Goal: Contribute content: Add original content to the website for others to see

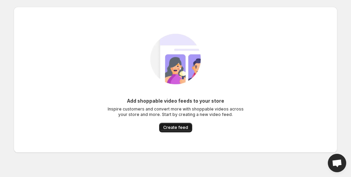
click at [185, 128] on span "Create feed" at bounding box center [175, 127] width 25 height 5
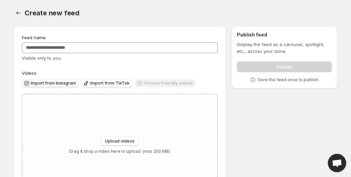
click at [54, 83] on span "Import from Instagram" at bounding box center [53, 82] width 45 height 5
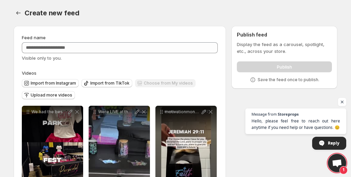
scroll to position [54, 0]
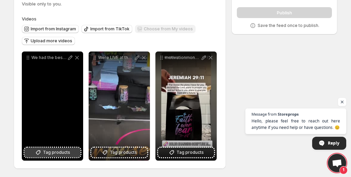
click at [48, 150] on span "Tag products" at bounding box center [56, 152] width 27 height 7
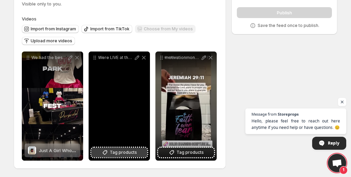
click at [113, 152] on span "Tag products" at bounding box center [123, 152] width 27 height 7
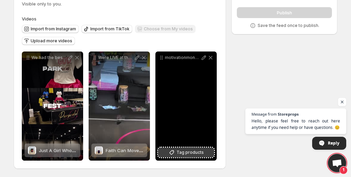
click at [201, 151] on span "Tag products" at bounding box center [190, 152] width 27 height 7
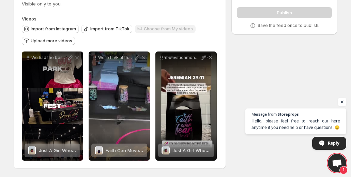
click at [344, 102] on span "Open chat" at bounding box center [342, 102] width 9 height 9
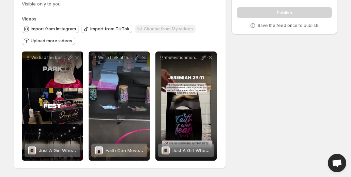
scroll to position [0, 0]
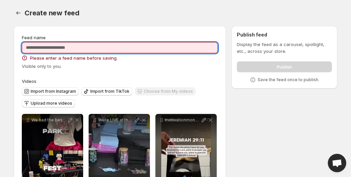
click at [61, 46] on input "Feed name" at bounding box center [120, 47] width 196 height 11
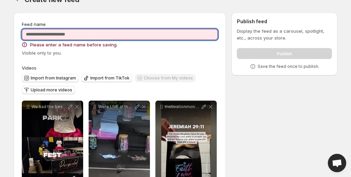
scroll to position [14, 0]
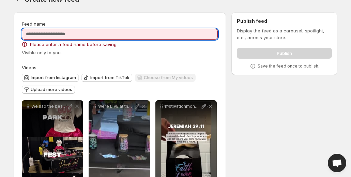
paste input "**********"
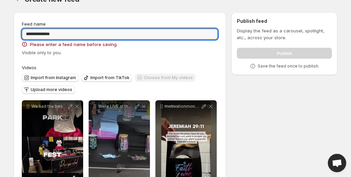
type input "**********"
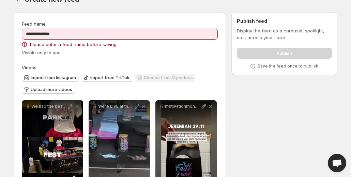
click at [100, 56] on div "**********" at bounding box center [120, 114] width 196 height 189
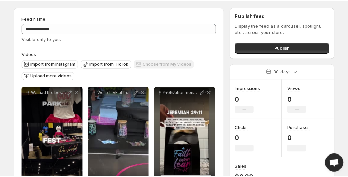
scroll to position [18, 0]
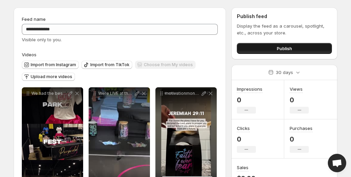
click at [261, 48] on button "Publish" at bounding box center [284, 48] width 95 height 11
click at [255, 47] on button "Publish" at bounding box center [284, 48] width 95 height 11
